Goal: Navigation & Orientation: Find specific page/section

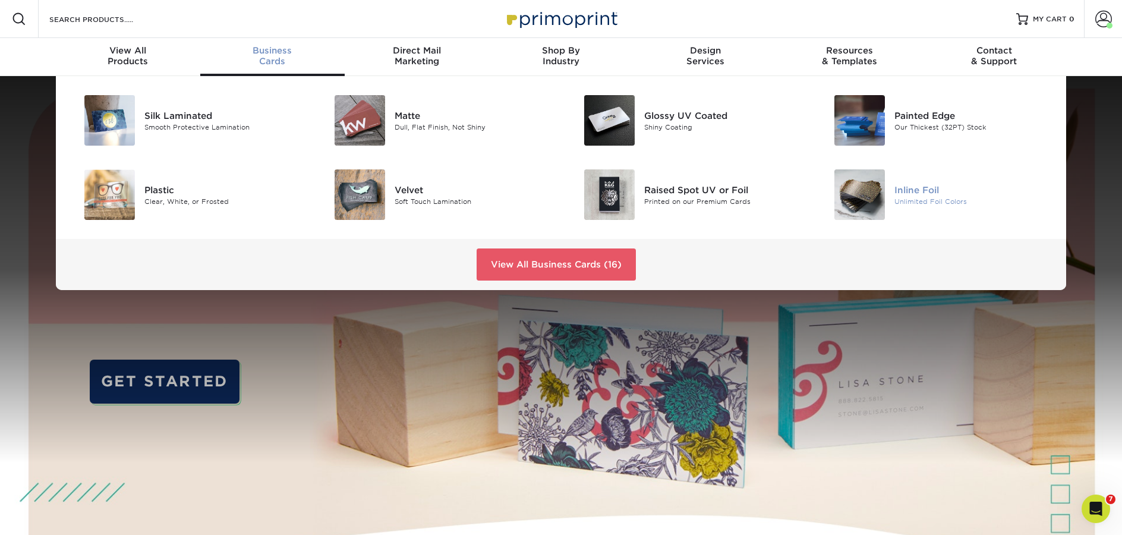
click at [887, 209] on div at bounding box center [852, 194] width 83 height 51
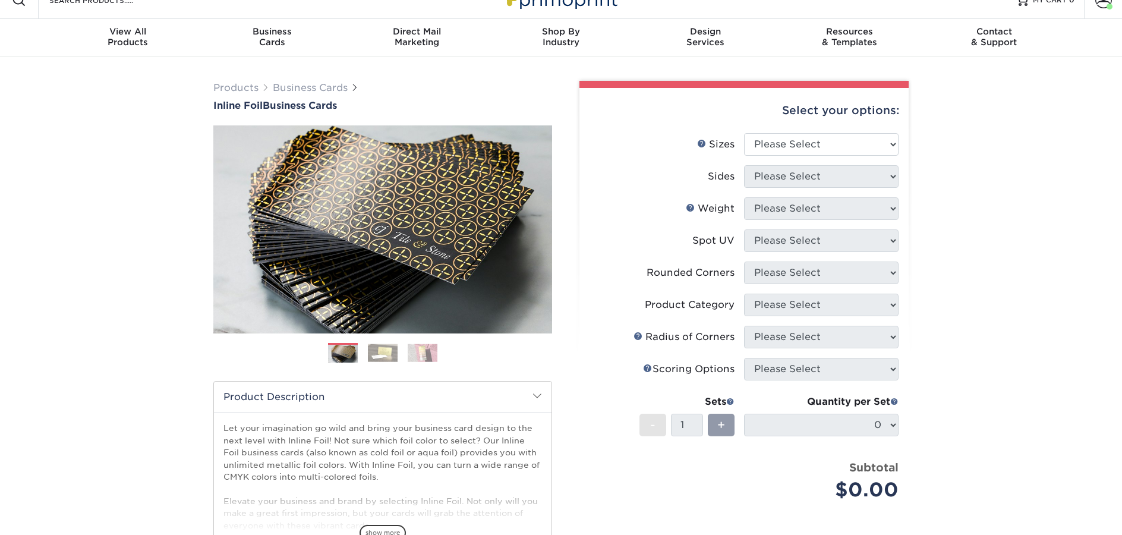
scroll to position [24, 0]
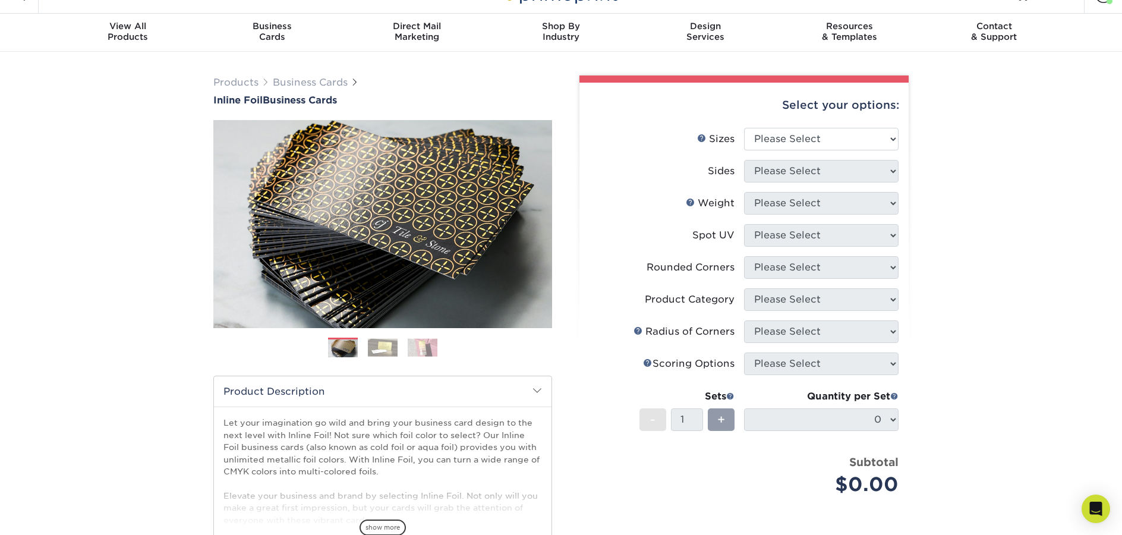
click at [386, 348] on img at bounding box center [383, 347] width 30 height 18
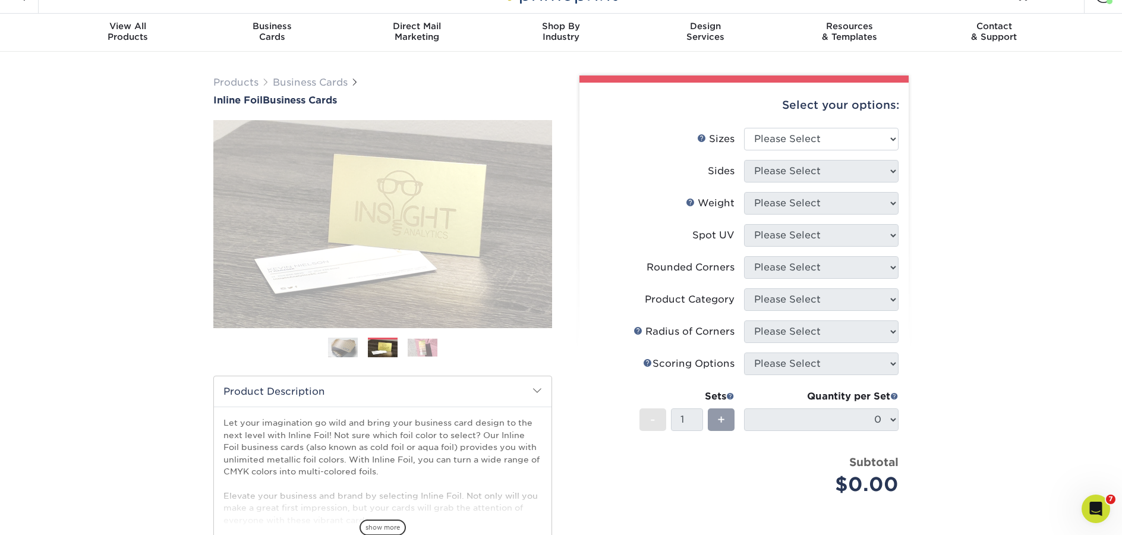
scroll to position [0, 0]
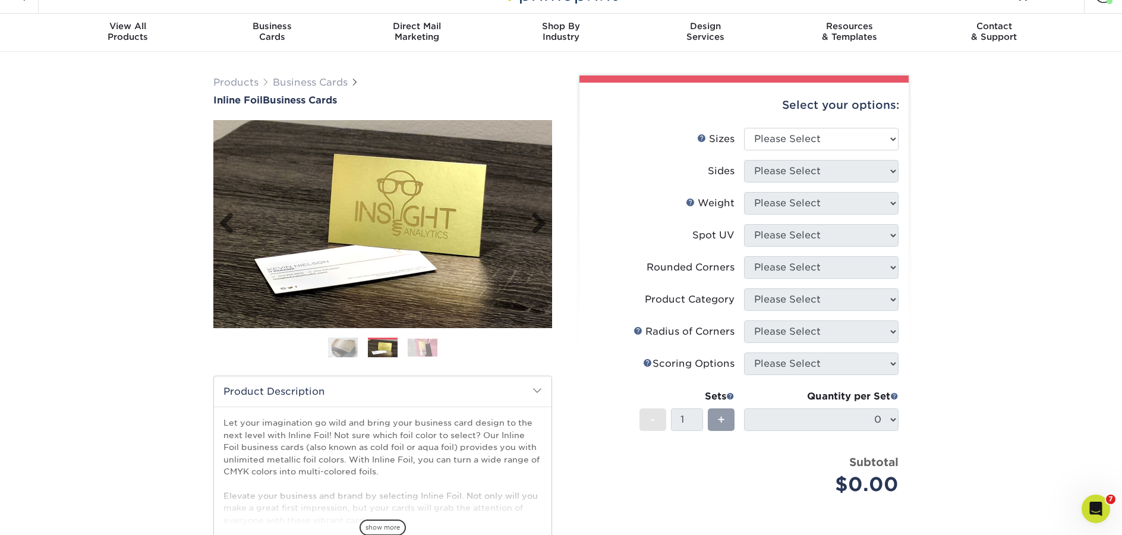
click at [312, 205] on img at bounding box center [382, 224] width 339 height 208
drag, startPoint x: 347, startPoint y: 189, endPoint x: -282, endPoint y: 177, distance: 629.1
click at [0, 177] on html "Resources Menu Search Products Account [PERSON_NAME] Account Dashboard Active O…" at bounding box center [561, 505] width 1122 height 1059
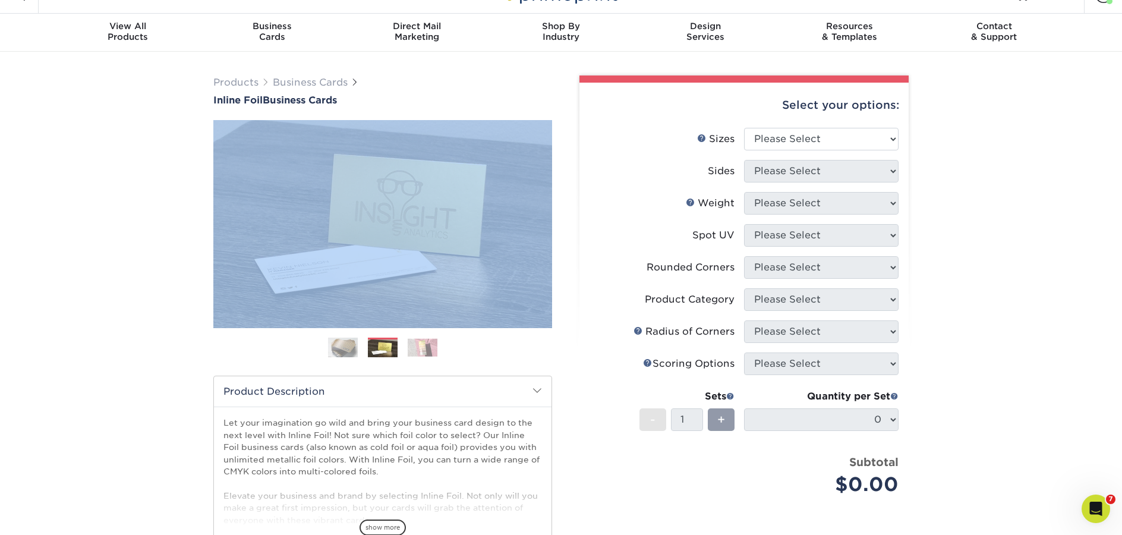
click at [422, 349] on img at bounding box center [423, 347] width 30 height 18
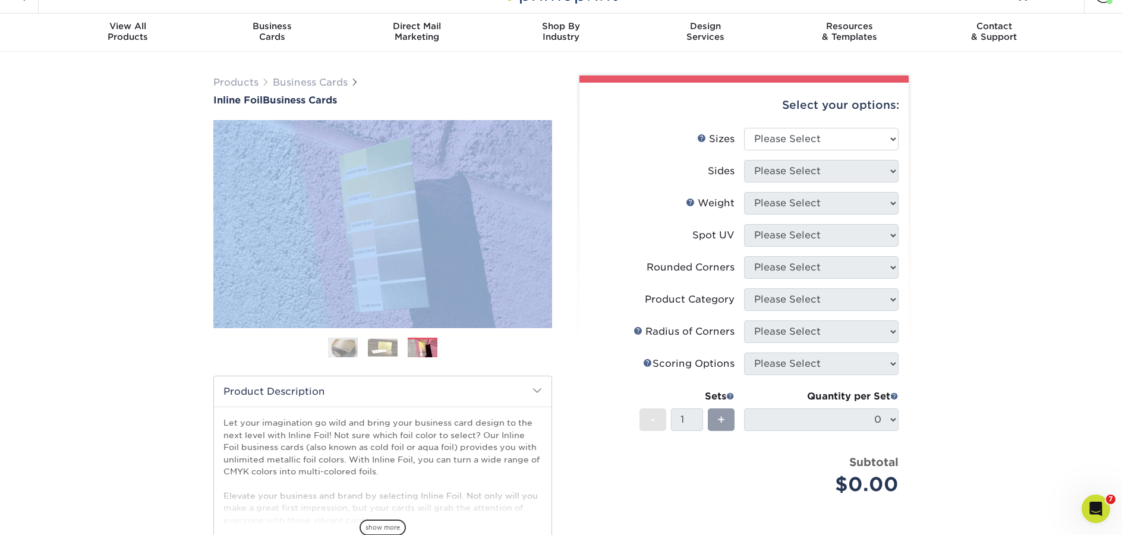
click at [177, 222] on div "Products Business Cards Inline Foil Business Cards Previous Next" at bounding box center [561, 369] width 1122 height 635
